Goal: Information Seeking & Learning: Learn about a topic

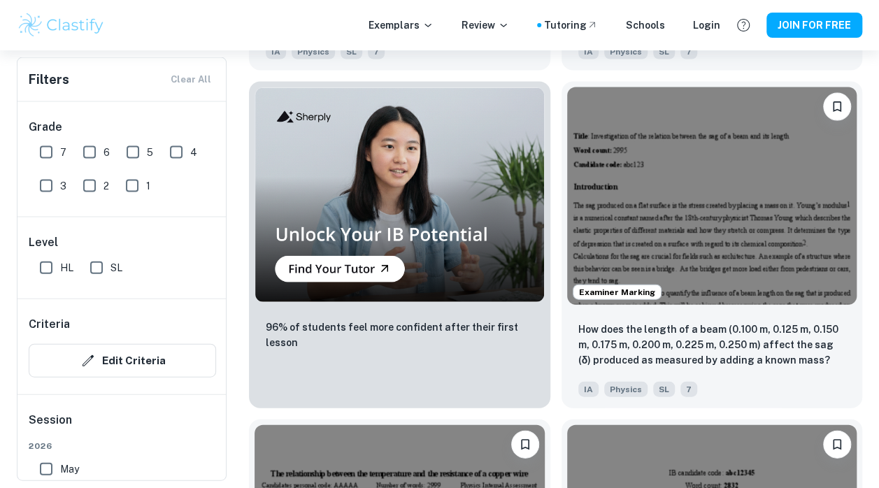
scroll to position [1410, 0]
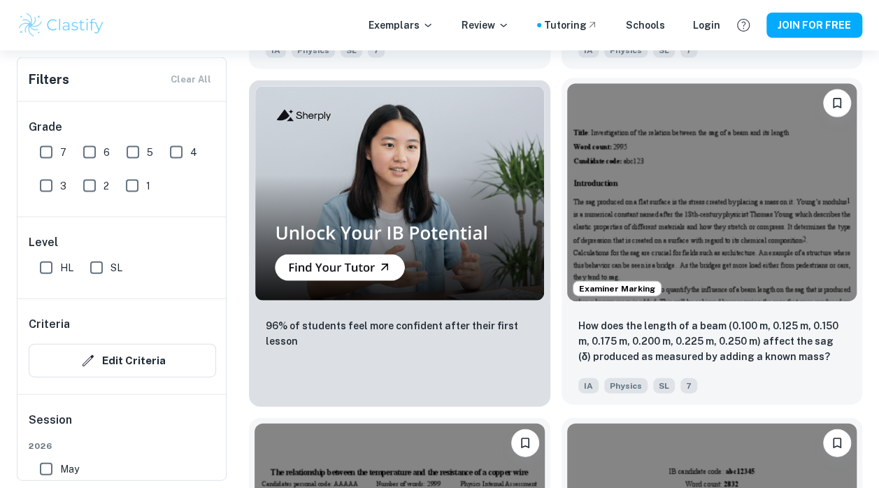
click at [764, 356] on p "How does the length of a beam (0.100 m, 0.125 m, 0.150 m, 0.175 m, 0.200 m, 0.2…" at bounding box center [712, 341] width 268 height 46
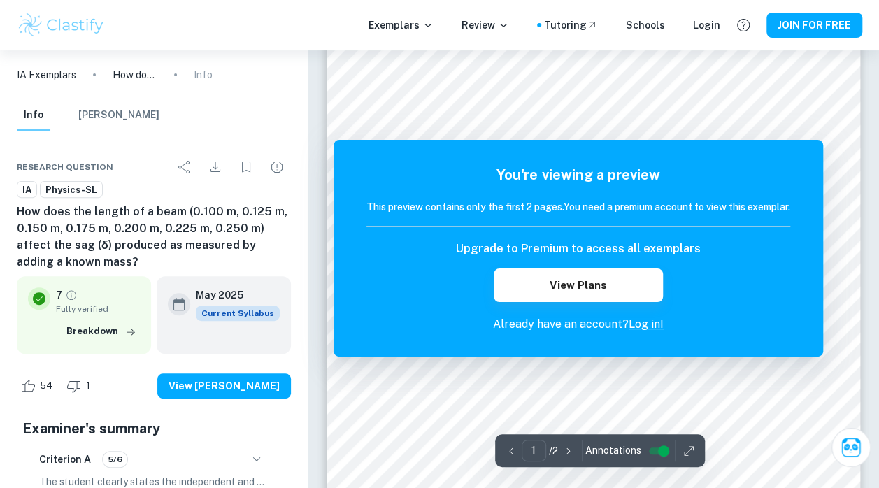
scroll to position [152, 0]
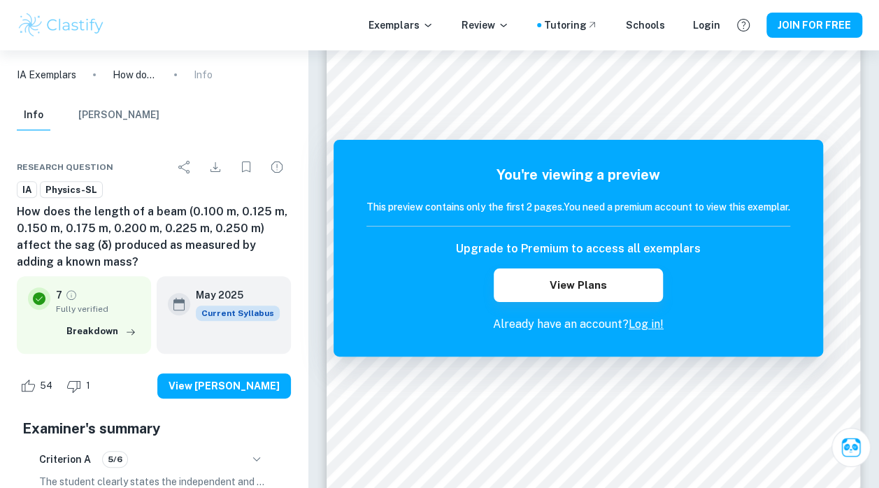
click at [648, 327] on link "Log in!" at bounding box center [646, 323] width 35 height 13
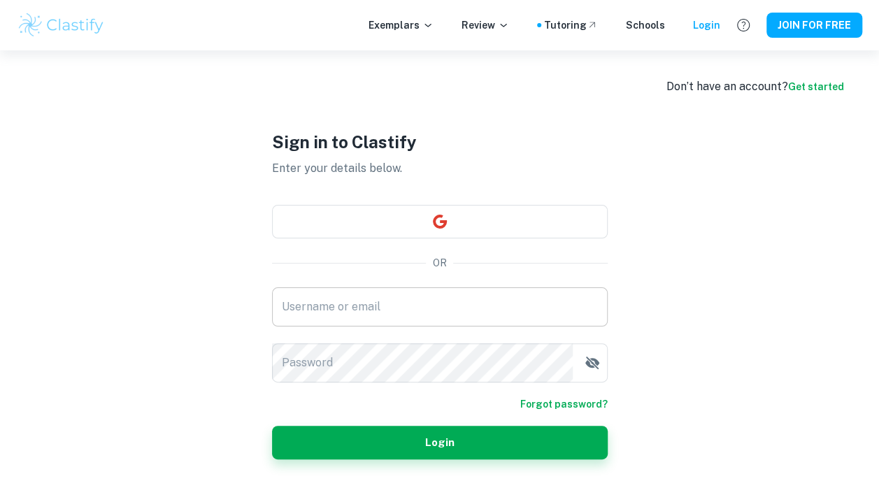
click at [438, 310] on input "Username or email" at bounding box center [440, 306] width 336 height 39
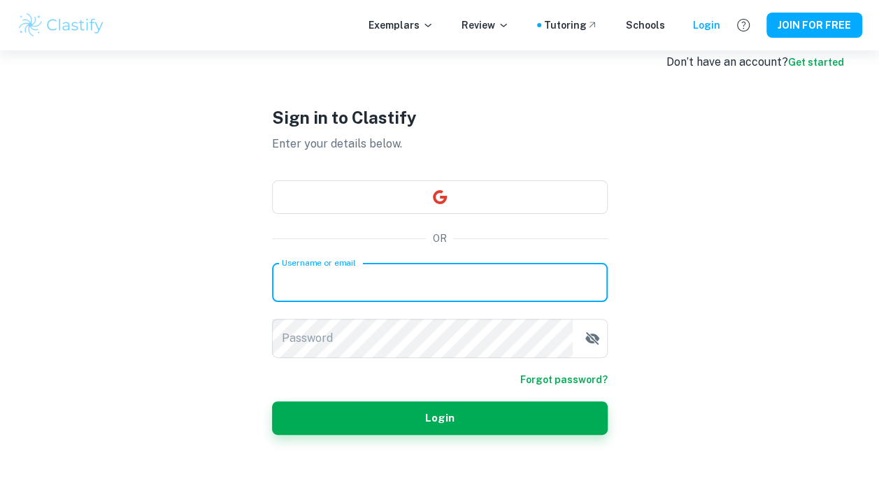
scroll to position [50, 0]
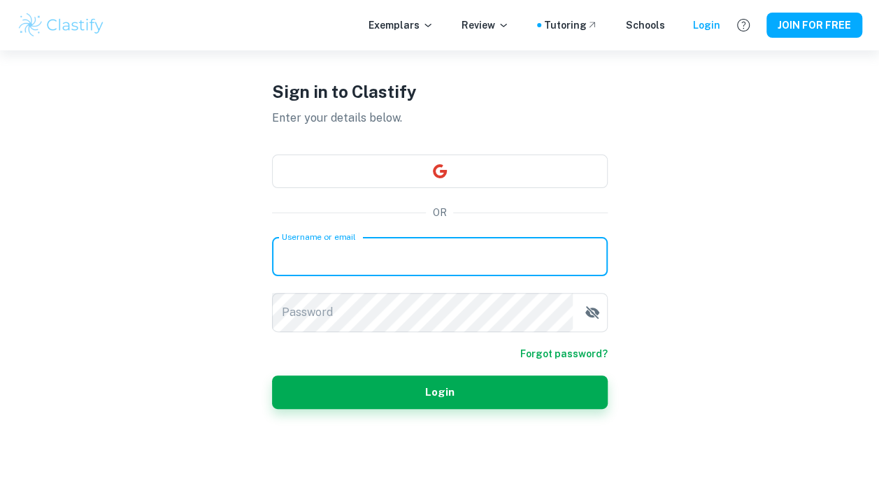
click at [509, 259] on input "Username or email" at bounding box center [440, 256] width 336 height 39
type input "[PERSON_NAME][EMAIL_ADDRESS][DOMAIN_NAME]"
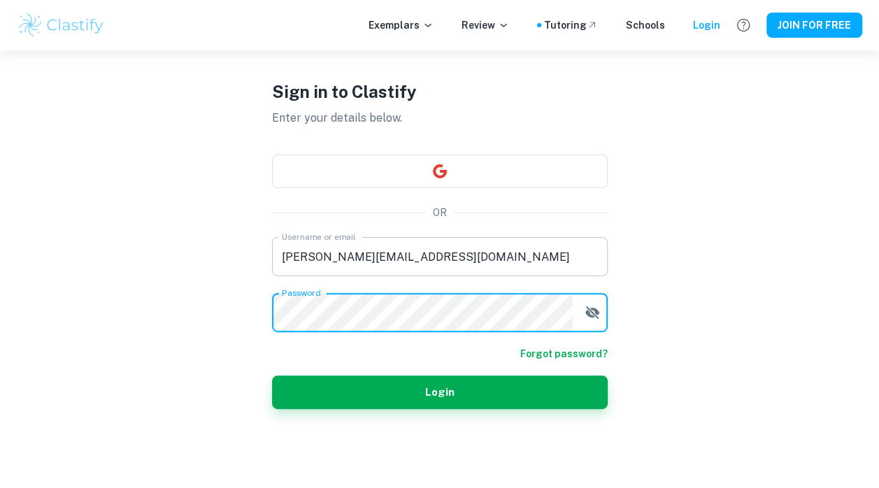
click at [272, 376] on button "Login" at bounding box center [440, 393] width 336 height 34
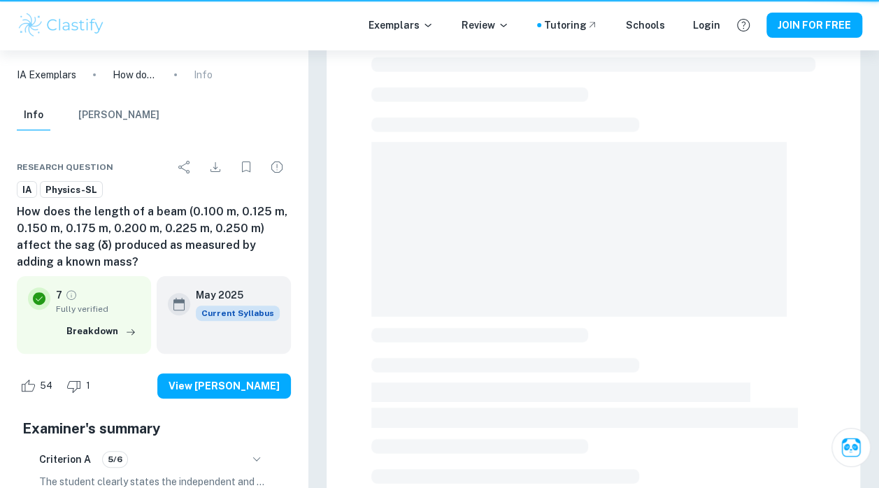
scroll to position [152, 0]
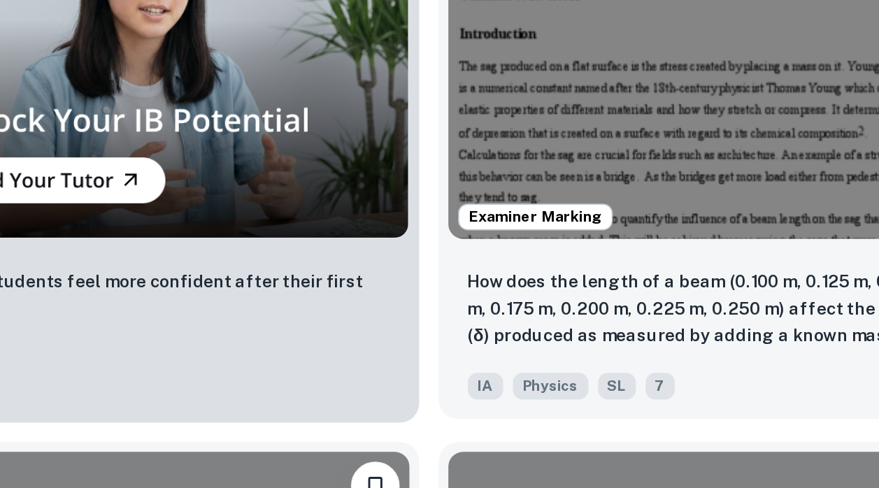
scroll to position [1410, 0]
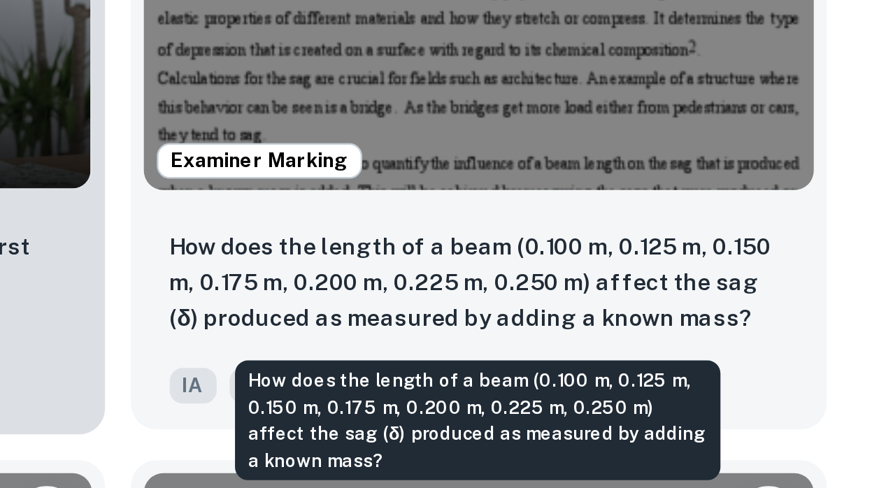
click at [650, 341] on p "How does the length of a beam (0.100 m, 0.125 m, 0.150 m, 0.175 m, 0.200 m, 0.2…" at bounding box center [712, 341] width 268 height 46
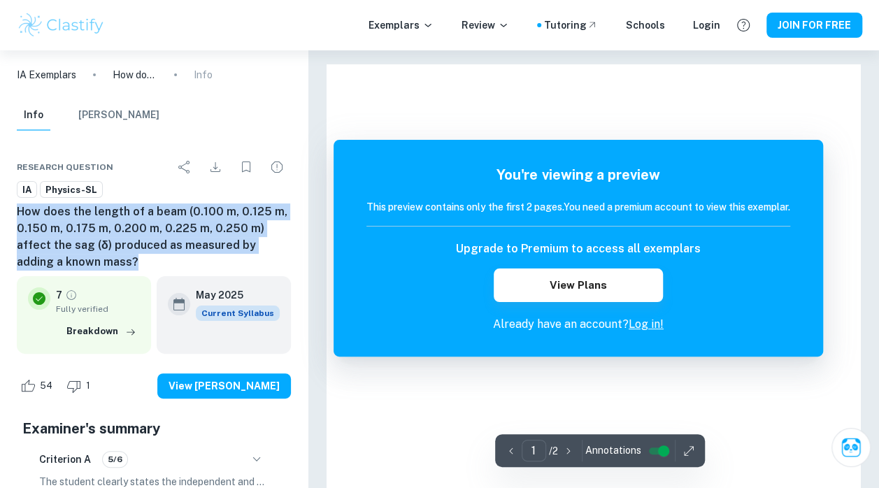
drag, startPoint x: 10, startPoint y: 215, endPoint x: 109, endPoint y: 262, distance: 109.2
click at [109, 262] on div "Research question IA Physics-SL How does the length of a beam (0.100 m, 0.125 m…" at bounding box center [154, 477] width 308 height 682
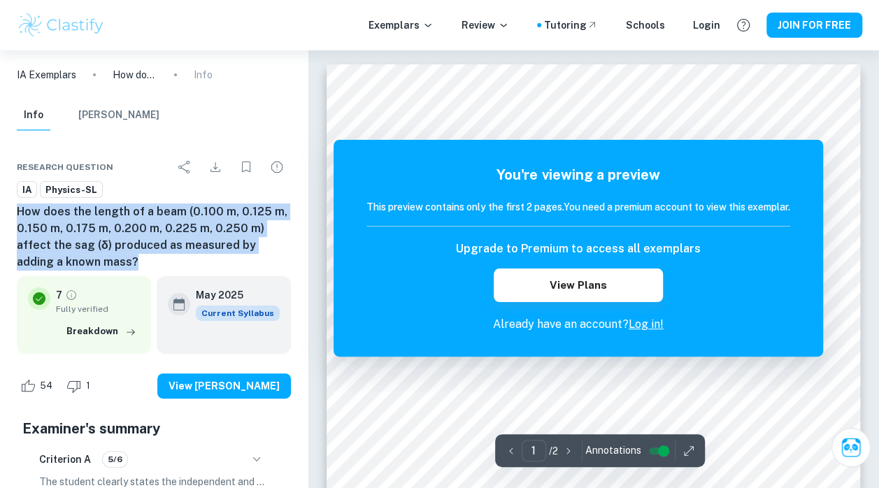
copy h6 "How does the length of a beam (0.100 m, 0.125 m, 0.150 m, 0.175 m, 0.200 m, 0.2…"
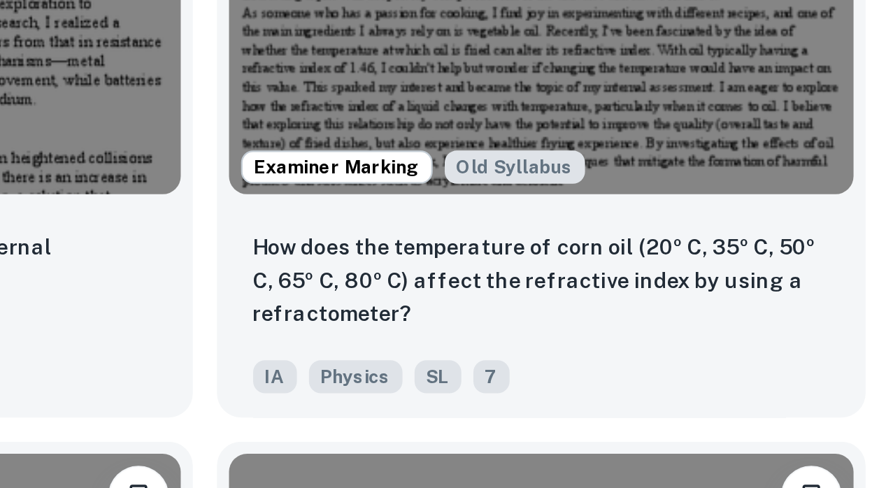
scroll to position [2784, 0]
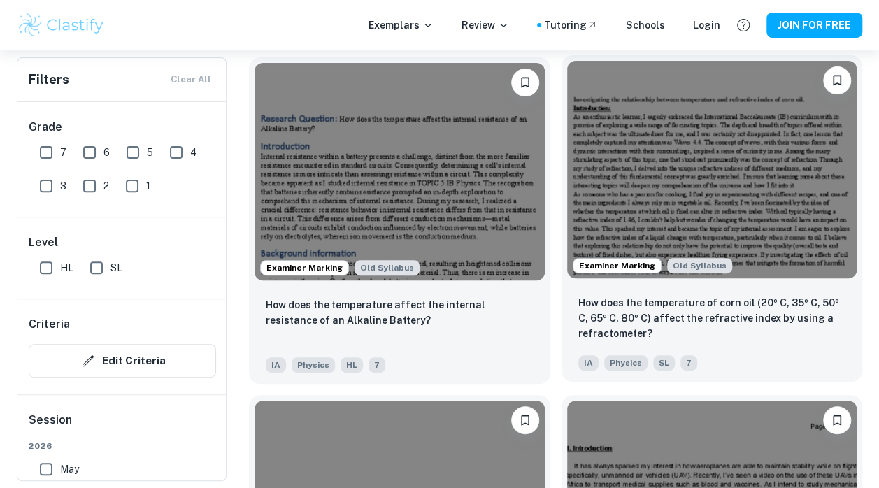
click at [694, 324] on p "How does the temperature of corn oil (20º C, 35º C, 50º C, 65º C, 80º C) affect…" at bounding box center [712, 318] width 268 height 46
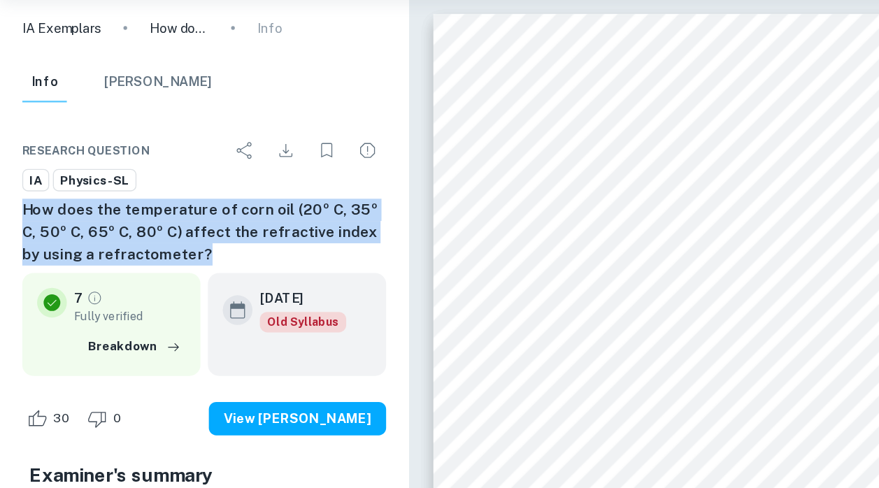
drag, startPoint x: 17, startPoint y: 213, endPoint x: 153, endPoint y: 247, distance: 140.6
click at [153, 247] on h6 "How does the temperature of corn oil (20º C, 35º C, 50º C, 65º C, 80º C) affect…" at bounding box center [154, 228] width 274 height 50
copy h6 "How does the temperature of corn oil (20º C, 35º C, 50º C, 65º C, 80º C) affect…"
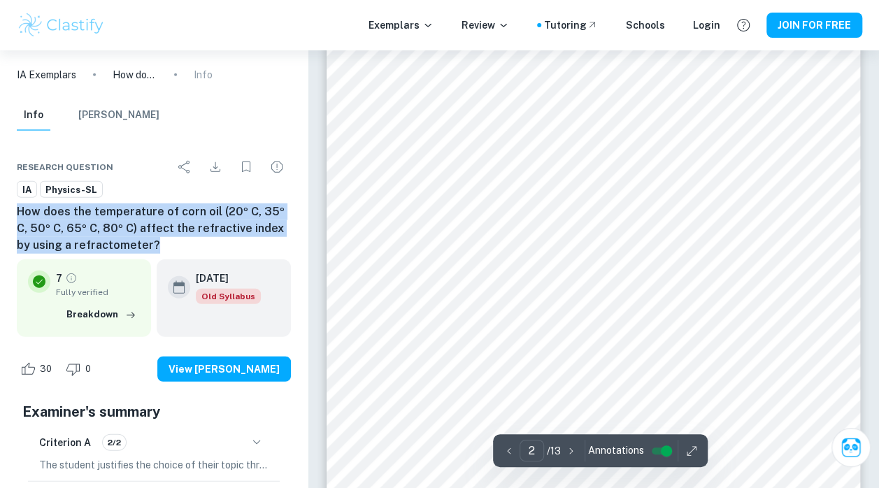
scroll to position [473, 0]
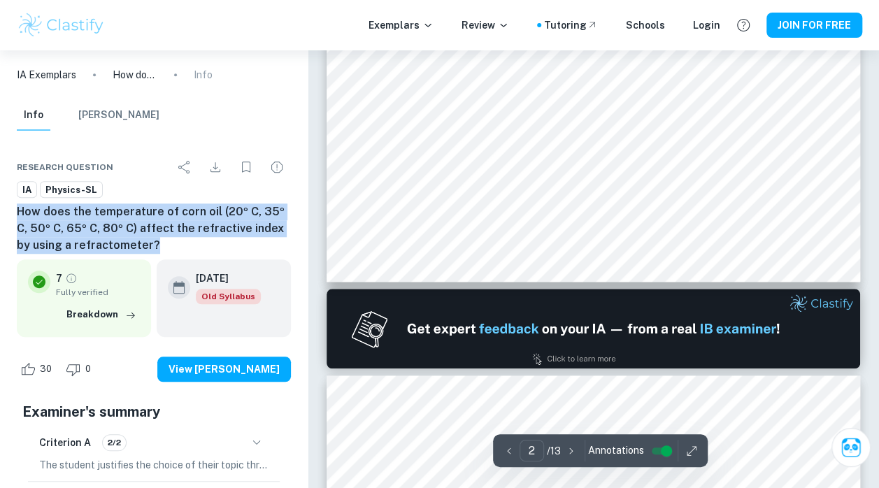
type input "1"
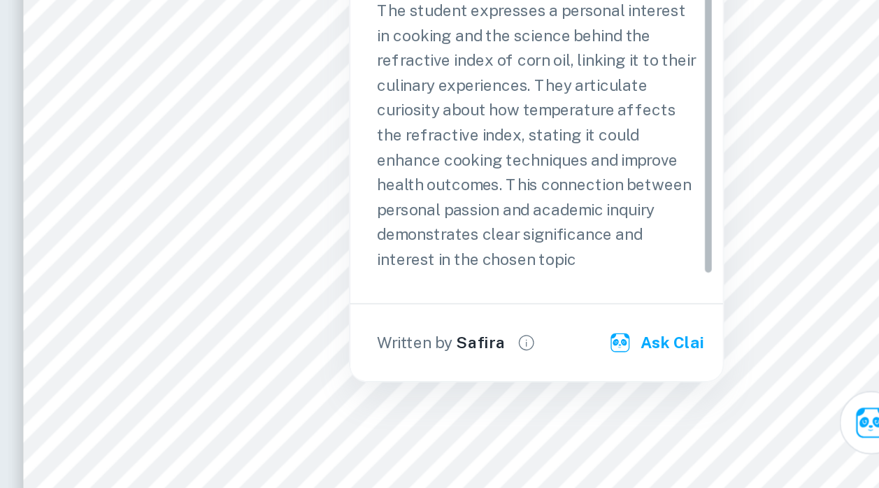
scroll to position [29, 0]
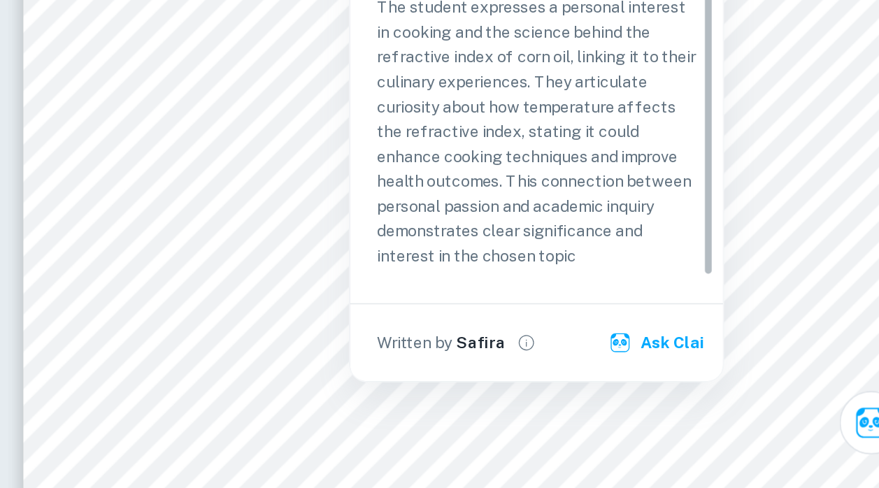
drag, startPoint x: 752, startPoint y: 314, endPoint x: 755, endPoint y: 345, distance: 31.0
click at [755, 345] on div "Correct Criterion A The choice of the topic is justified through apparent perso…" at bounding box center [644, 244] width 231 height 355
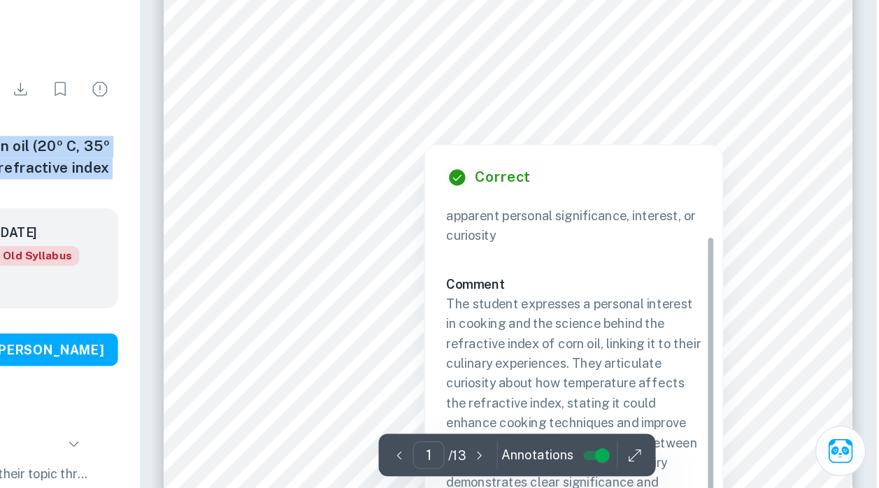
scroll to position [103, 0]
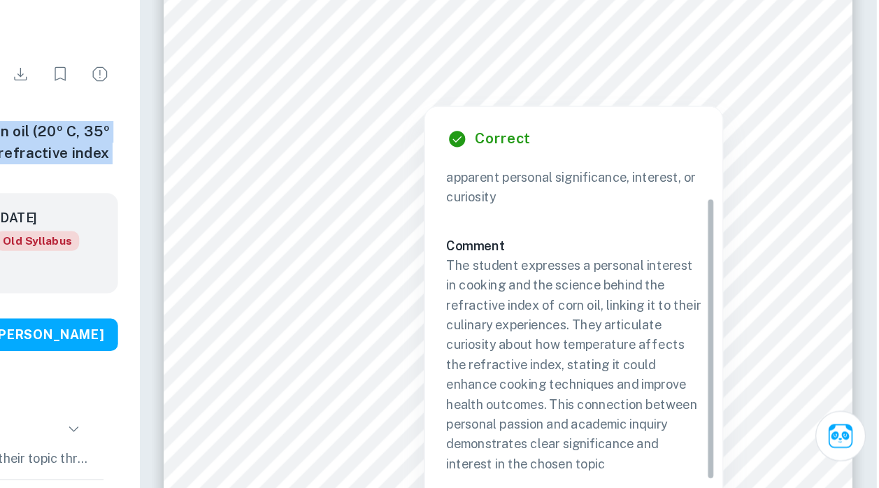
drag, startPoint x: 748, startPoint y: 329, endPoint x: 754, endPoint y: 387, distance: 58.3
click at [754, 387] on div "Correct Criterion A The choice of the topic is justified through apparent perso…" at bounding box center [644, 369] width 231 height 355
drag, startPoint x: 748, startPoint y: 369, endPoint x: 745, endPoint y: 387, distance: 18.4
click at [745, 387] on div "Criterion A The choice of the topic is justified through apparent personal sign…" at bounding box center [649, 359] width 208 height 245
click at [661, 393] on p "The student expresses a personal interest in cooking and the science behind the…" at bounding box center [643, 392] width 197 height 169
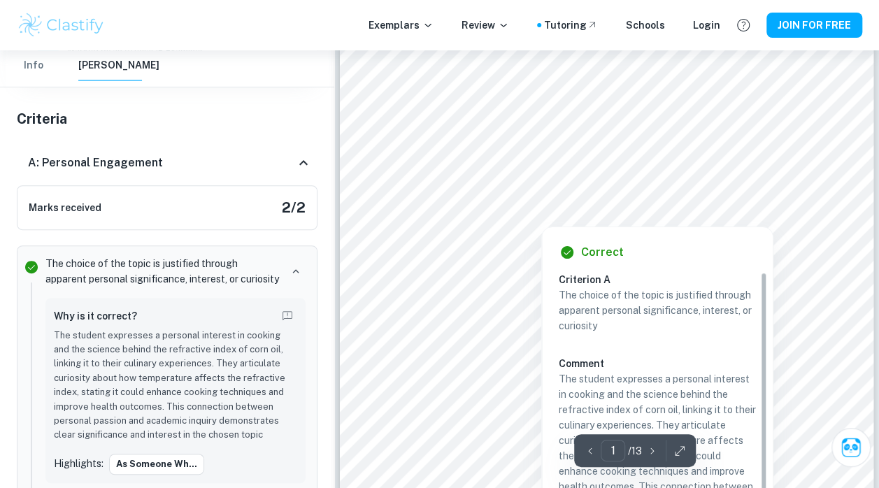
scroll to position [0, 0]
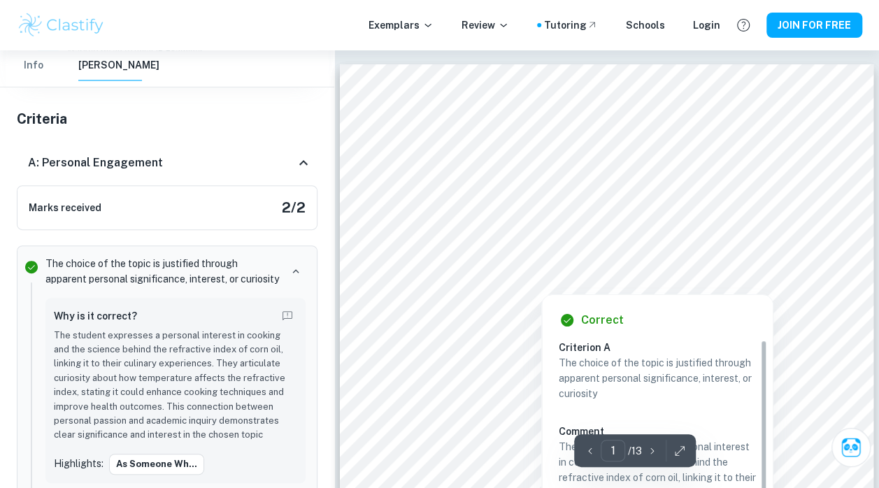
click at [596, 276] on div at bounding box center [590, 273] width 376 height 15
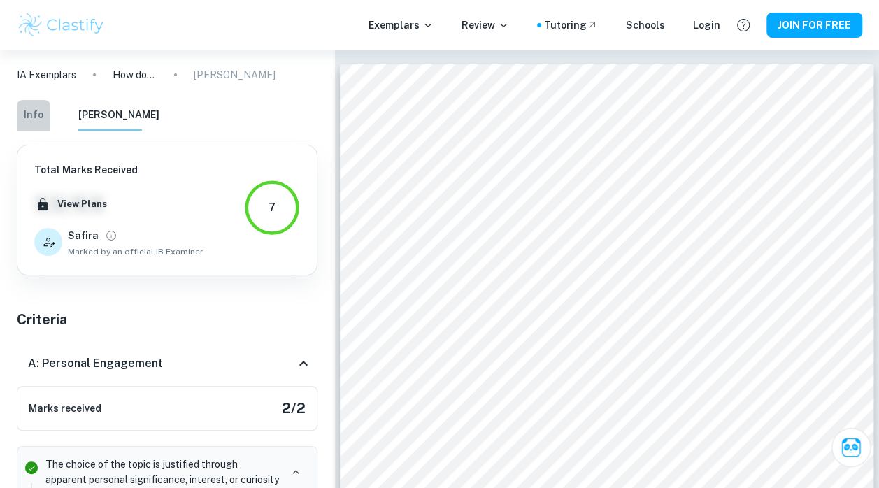
click at [41, 113] on button "Info" at bounding box center [34, 115] width 34 height 31
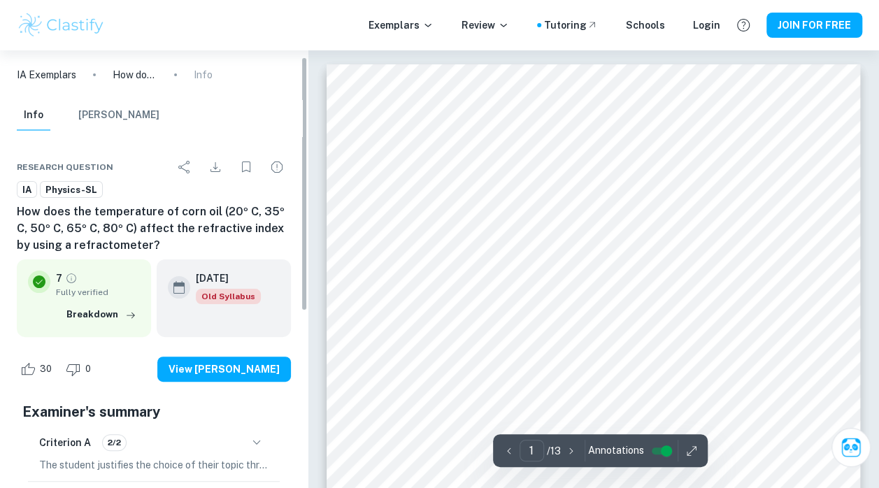
scroll to position [11, 0]
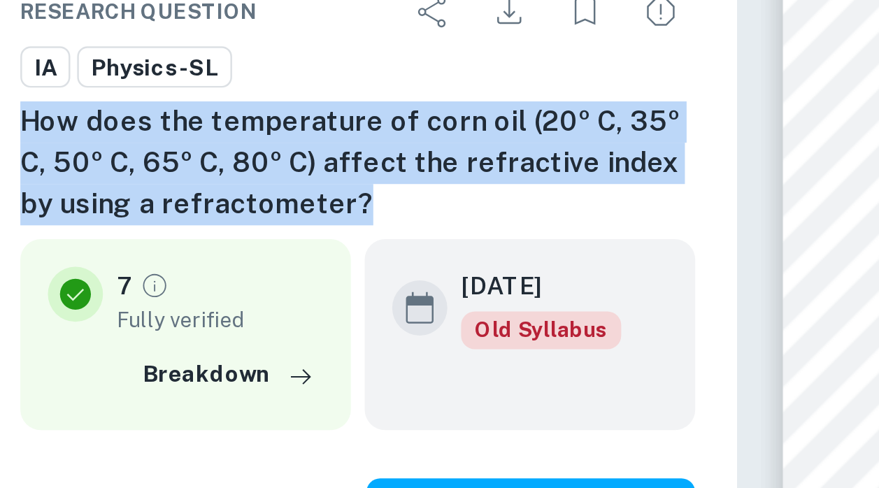
drag, startPoint x: 17, startPoint y: 204, endPoint x: 154, endPoint y: 234, distance: 139.6
click at [154, 234] on h6 "How does the temperature of corn oil (20º C, 35º C, 50º C, 65º C, 80º C) affect…" at bounding box center [154, 217] width 274 height 50
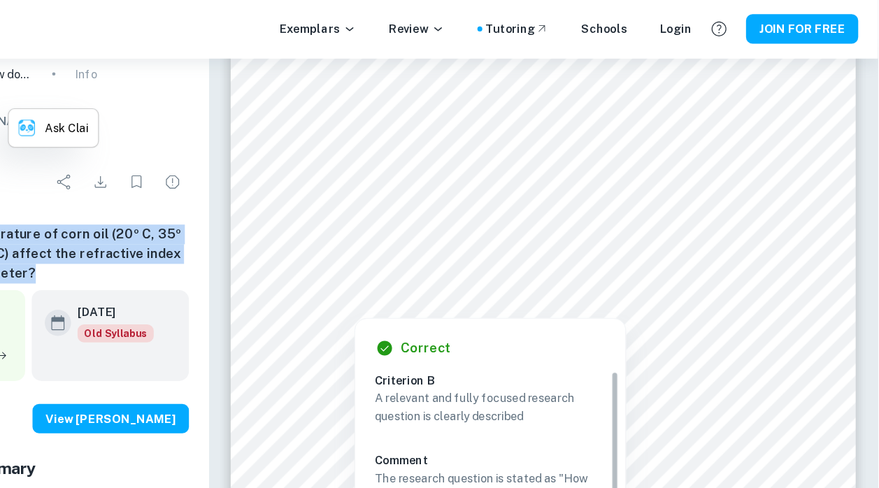
scroll to position [155, 0]
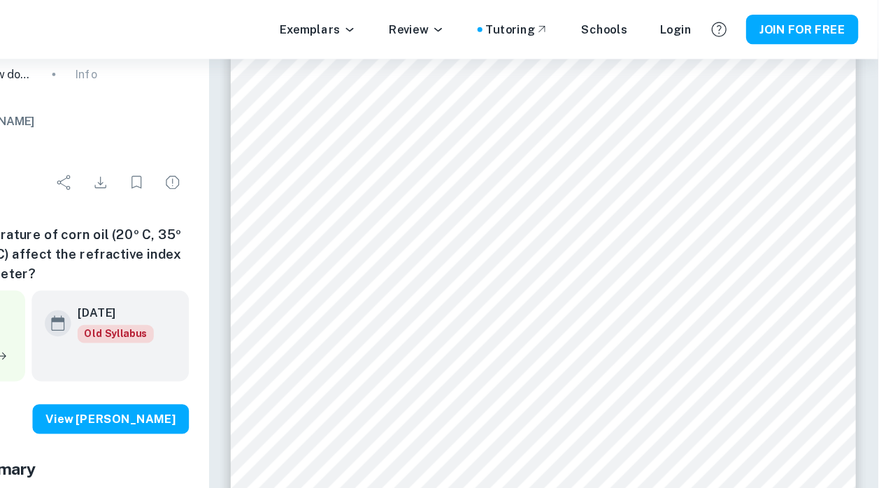
click at [533, 38] on div "Exemplars Review Tutoring Schools Login JOIN FOR FREE" at bounding box center [439, 25] width 879 height 28
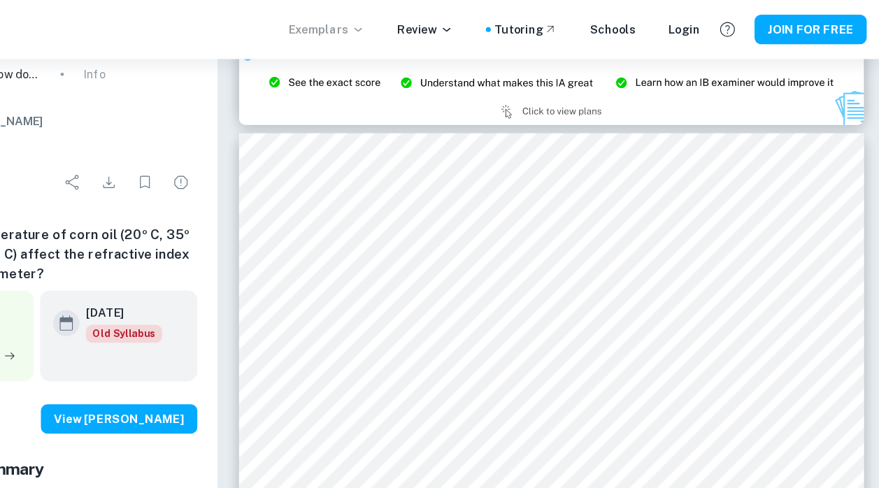
scroll to position [489, 0]
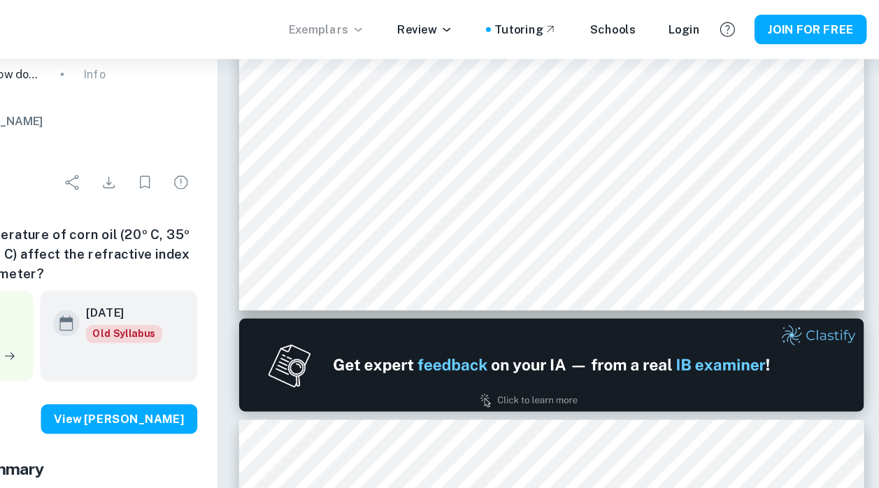
type input "1"
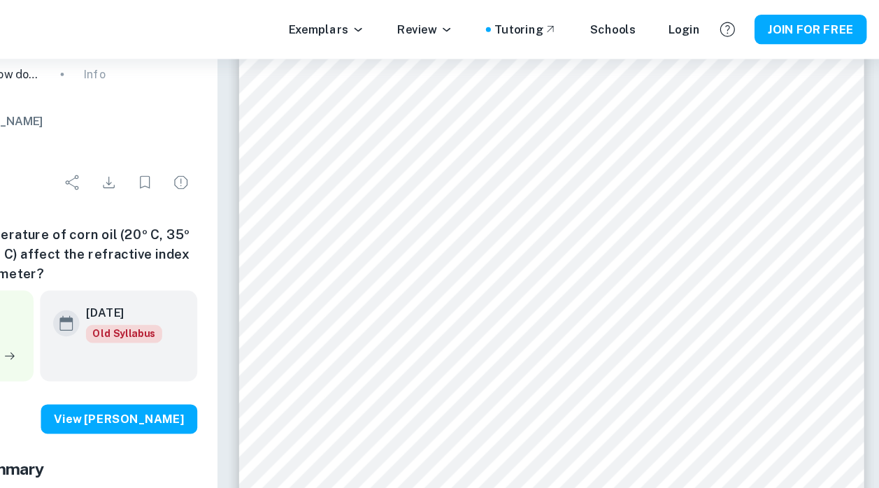
scroll to position [157, 0]
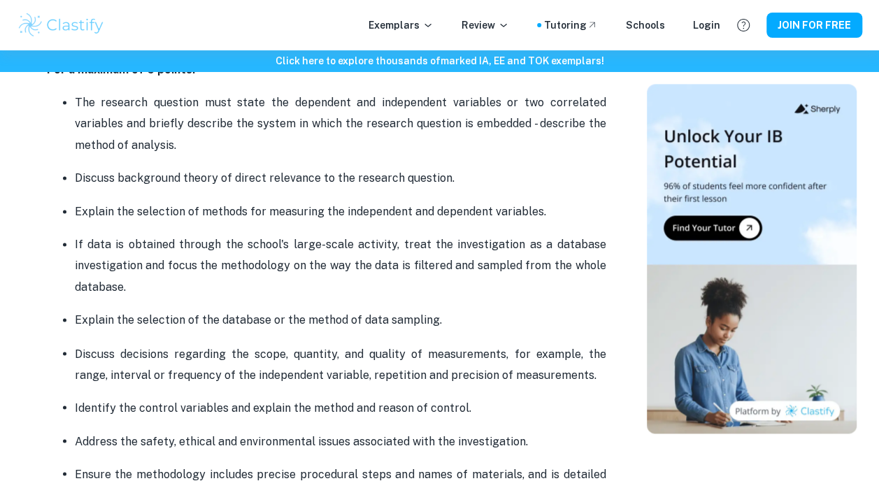
scroll to position [936, 0]
